Goal: Find specific page/section: Find specific page/section

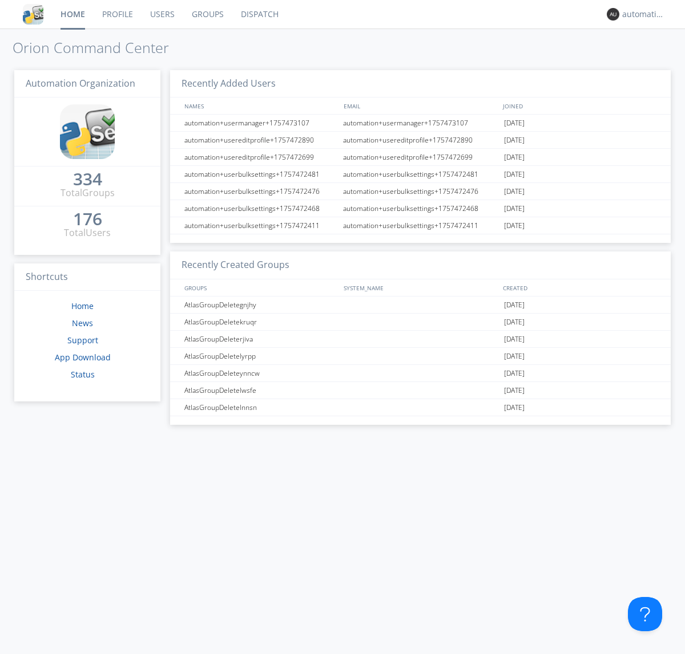
click at [258, 14] on link "Dispatch" at bounding box center [259, 14] width 55 height 29
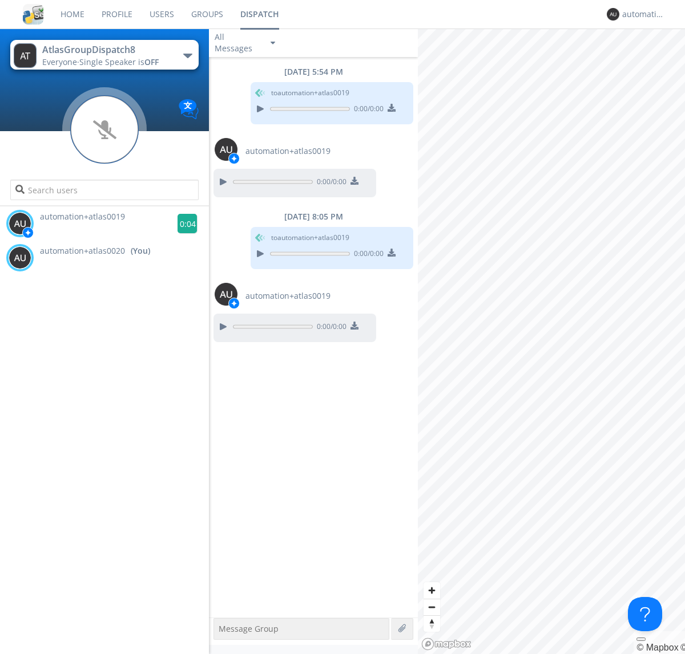
click at [183, 224] on g at bounding box center [187, 224] width 20 height 20
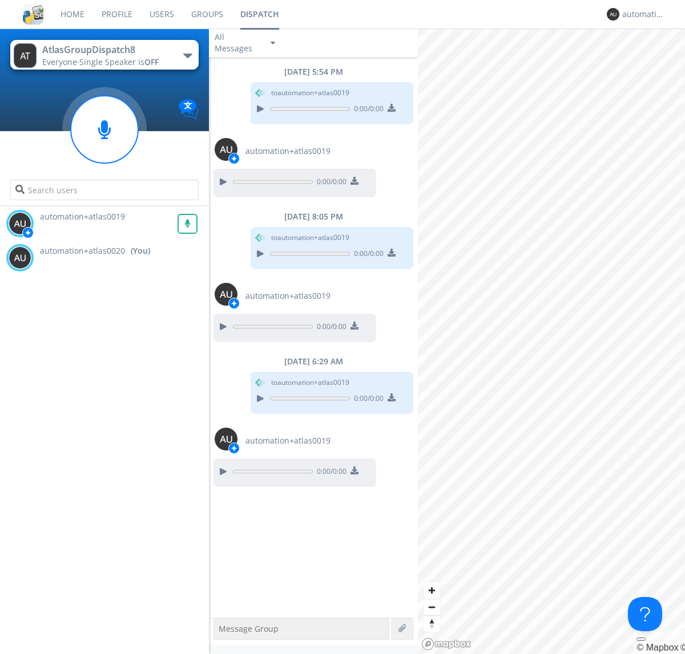
click at [246, 43] on div "All Messages" at bounding box center [237, 42] width 57 height 25
click at [246, 86] on div "Direct Only" at bounding box center [246, 85] width 74 height 19
click at [246, 43] on div "All Messages" at bounding box center [237, 42] width 57 height 25
click at [246, 105] on div "Group Only" at bounding box center [246, 104] width 74 height 19
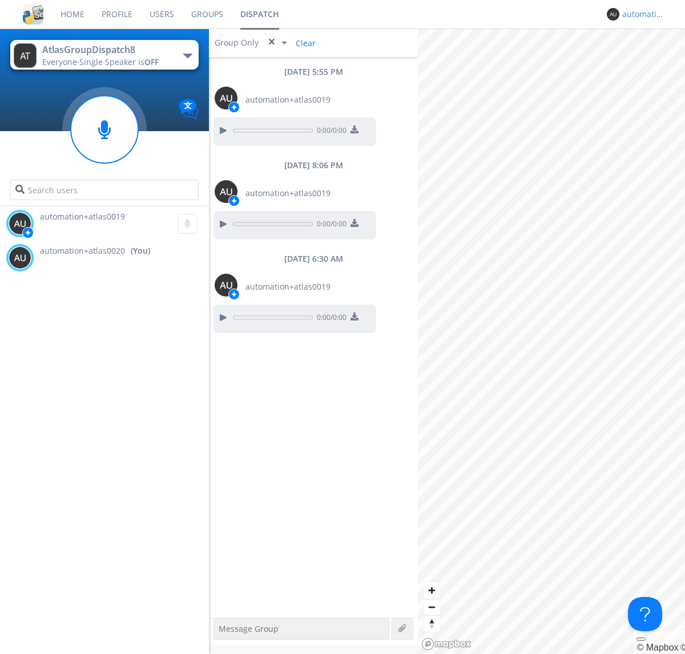
click at [640, 14] on div "automation+atlas0020" at bounding box center [643, 14] width 43 height 11
